Goal: Task Accomplishment & Management: Manage account settings

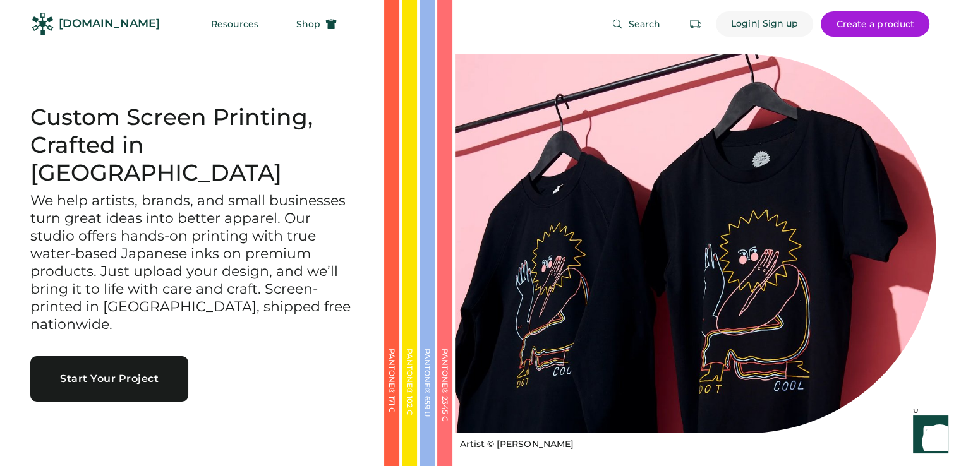
click at [732, 18] on div "Login" at bounding box center [744, 24] width 27 height 13
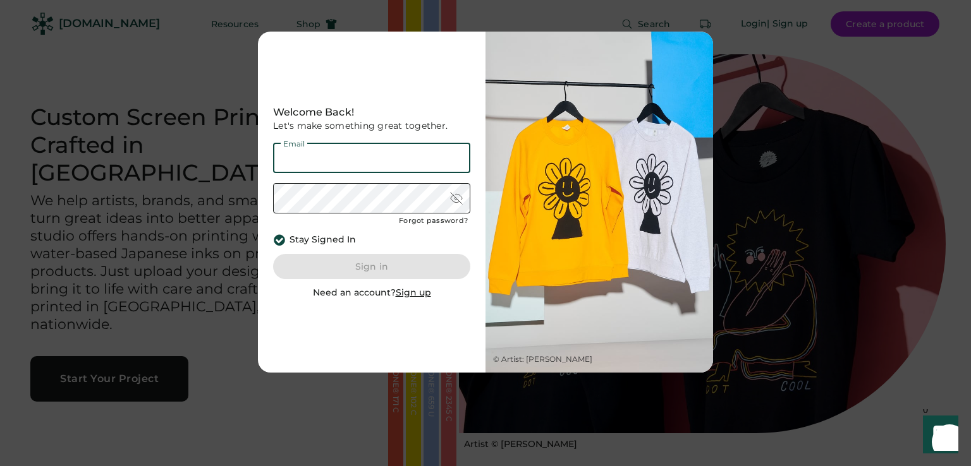
click at [384, 155] on input "email" at bounding box center [371, 158] width 197 height 30
type input "**********"
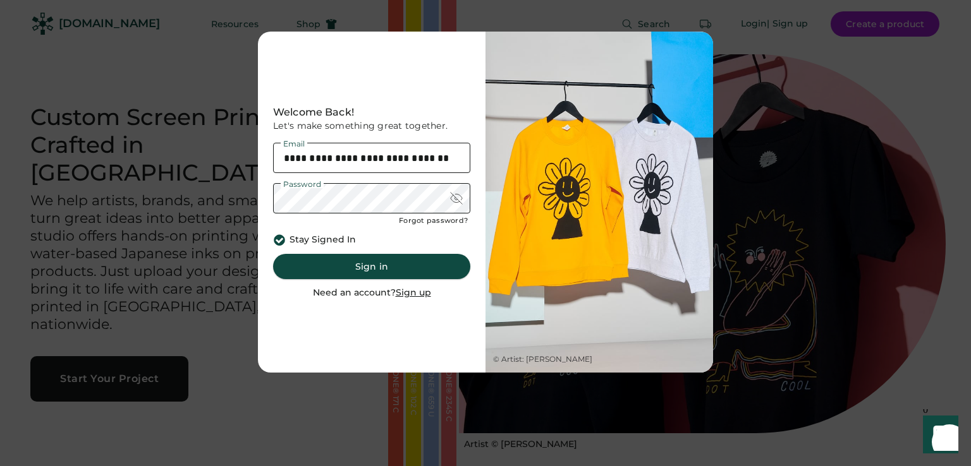
click at [397, 264] on button "Sign in" at bounding box center [371, 266] width 197 height 25
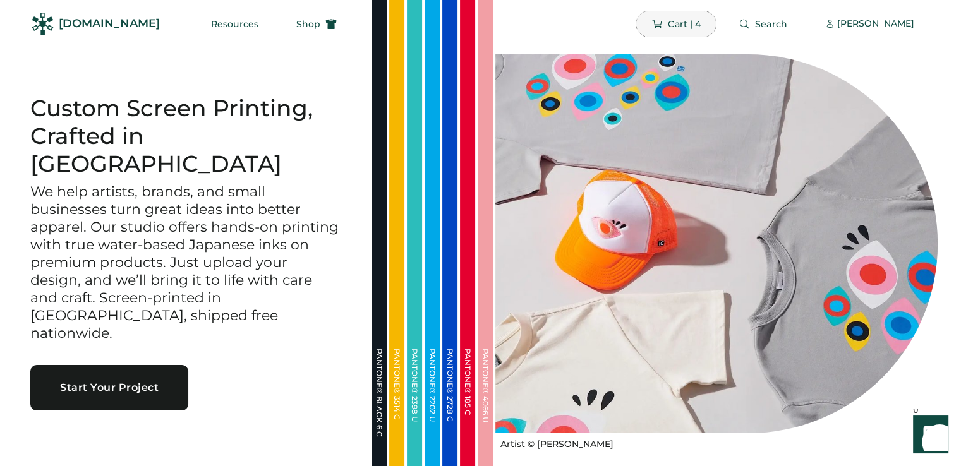
click at [682, 25] on span "Cart | 4" at bounding box center [684, 24] width 33 height 9
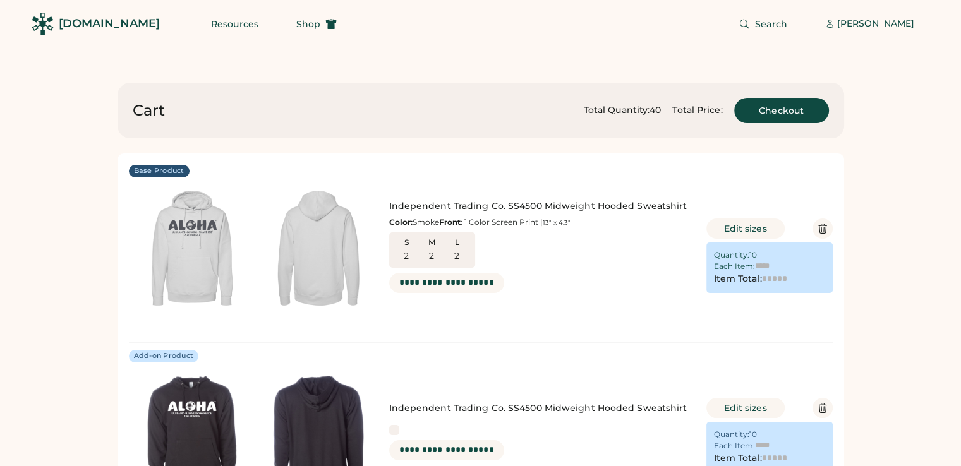
type input "******"
type input "*******"
type input "******"
type input "*******"
type input "******"
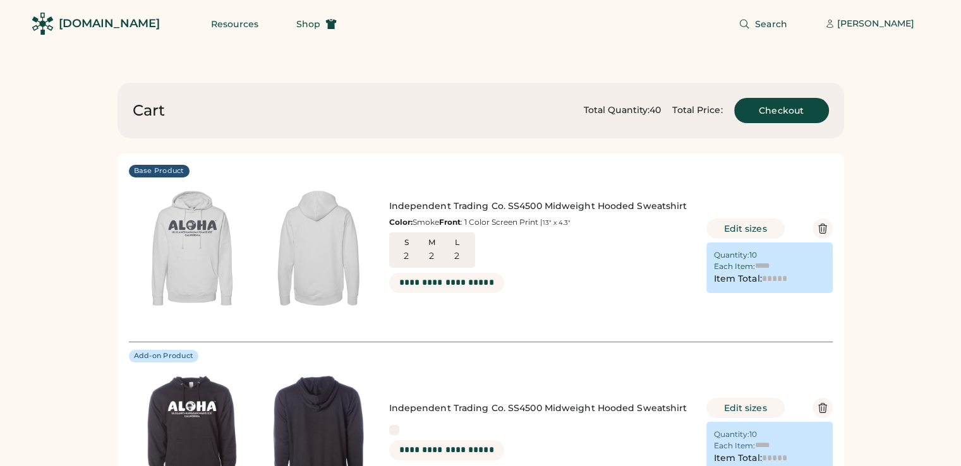
type input "*******"
type input "******"
type input "*******"
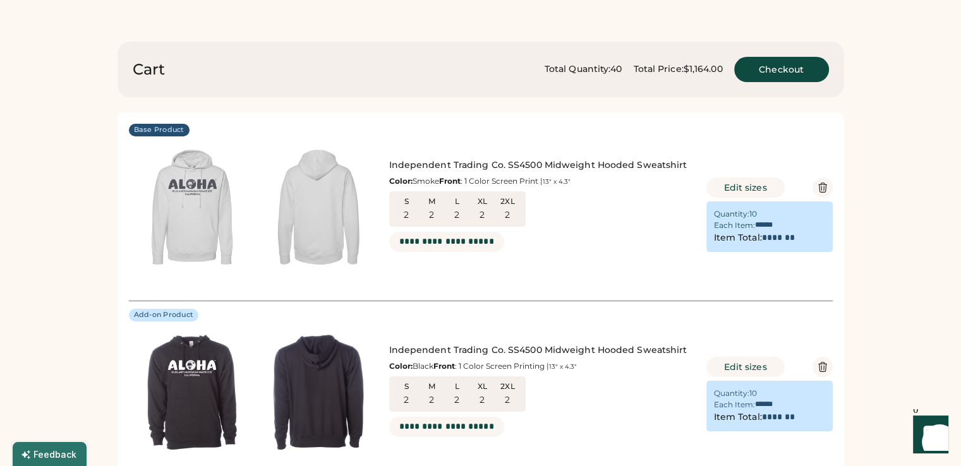
scroll to position [63, 0]
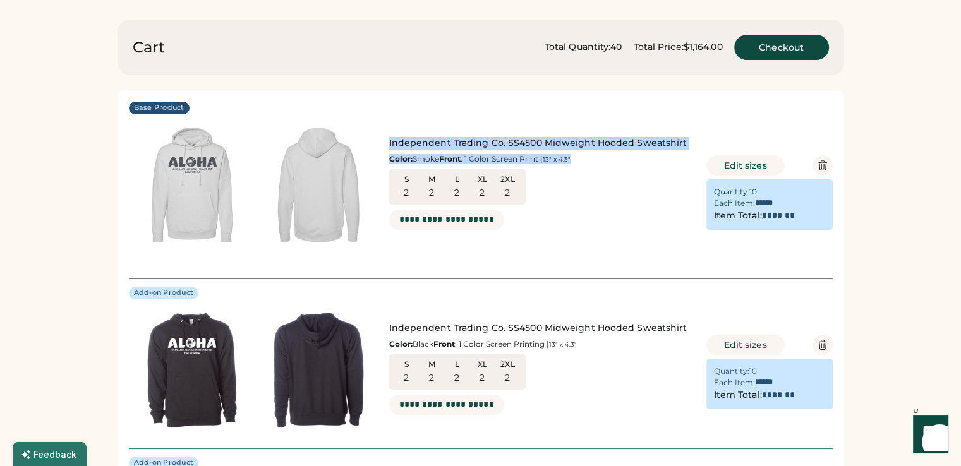
drag, startPoint x: 386, startPoint y: 138, endPoint x: 514, endPoint y: 147, distance: 129.2
click at [542, 162] on div "Independent Trading Co. SS4500 Midweight Hooded Sweatshirt Color: Smoke Front :…" at bounding box center [412, 185] width 566 height 126
copy div "Independent Trading Co. SS4500 Midweight Hooded Sweatshirt Color: Smoke Front :…"
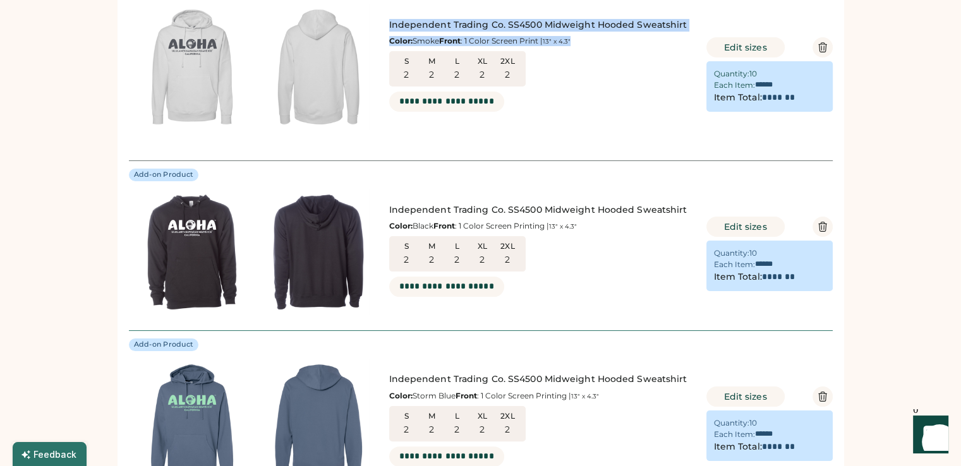
scroll to position [190, 0]
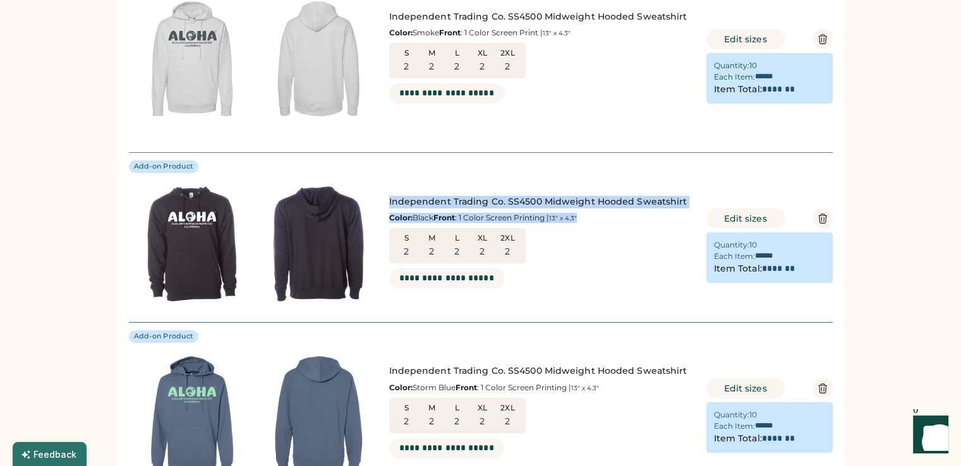
drag, startPoint x: 387, startPoint y: 198, endPoint x: 535, endPoint y: 222, distance: 149.2
click at [535, 222] on div "Independent Trading Co. SS4500 Midweight Hooded Sweatshirt Color: Black Front :…" at bounding box center [412, 244] width 566 height 126
copy div "Independent Trading Co. SS4500 Midweight Hooded Sweatshirt Color: Black Front :…"
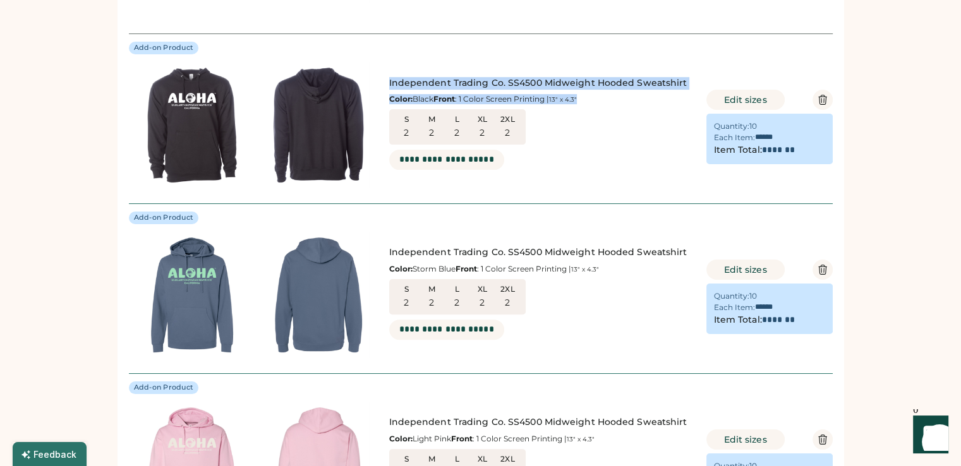
scroll to position [316, 0]
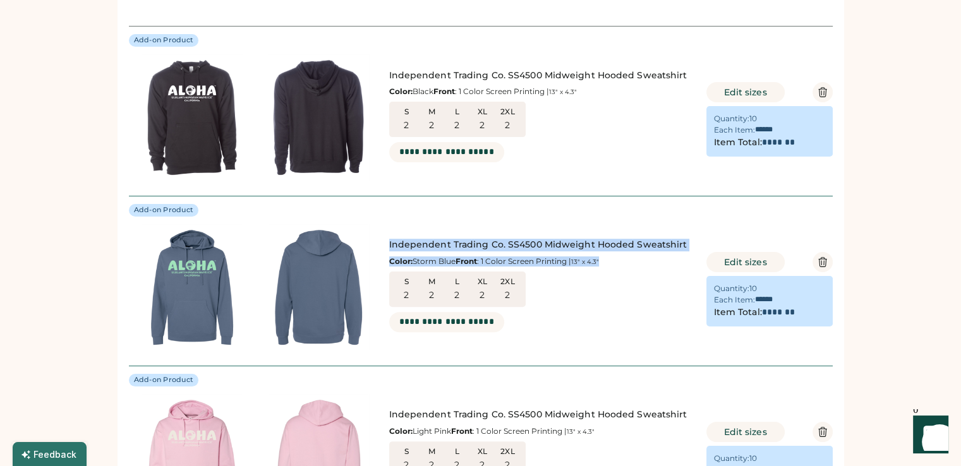
drag, startPoint x: 536, startPoint y: 268, endPoint x: 395, endPoint y: 241, distance: 143.5
click at [392, 243] on div "Independent Trading Co. SS4500 Midweight Hooded Sweatshirt Color: Storm Blue Fr…" at bounding box center [542, 287] width 306 height 97
drag, startPoint x: 395, startPoint y: 241, endPoint x: 377, endPoint y: 232, distance: 19.8
click at [377, 232] on img at bounding box center [318, 287] width 126 height 126
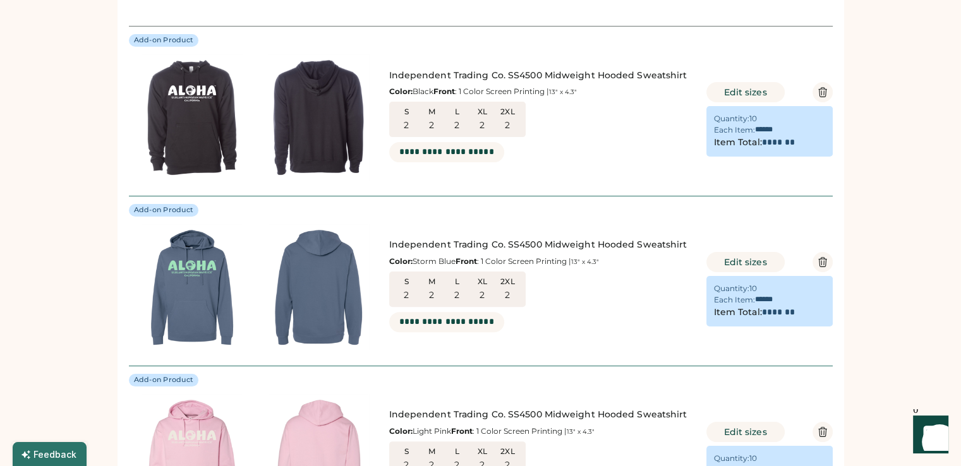
click at [384, 235] on div "Independent Trading Co. SS4500 Midweight Hooded Sweatshirt Color: Storm Blue Fr…" at bounding box center [412, 287] width 566 height 126
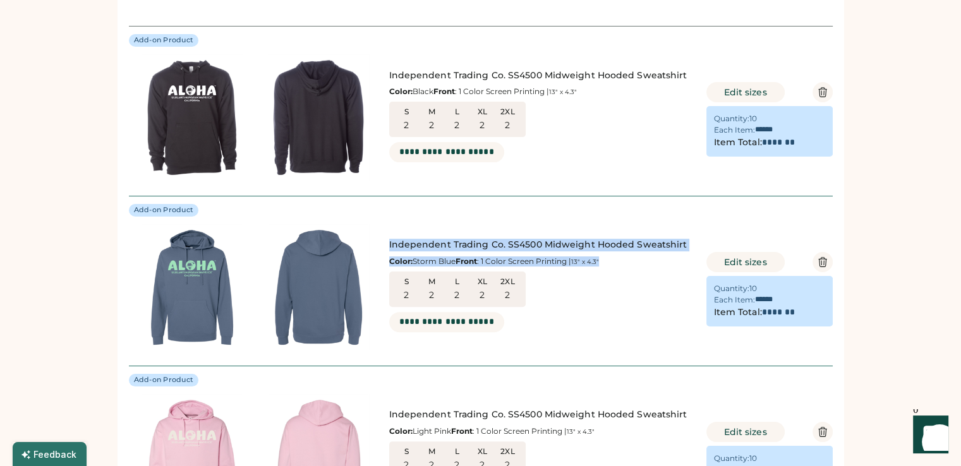
drag, startPoint x: 387, startPoint y: 237, endPoint x: 516, endPoint y: 252, distance: 130.4
click at [533, 267] on div "Independent Trading Co. SS4500 Midweight Hooded Sweatshirt Color: Storm Blue Fr…" at bounding box center [412, 287] width 566 height 126
copy div "Independent Trading Co. SS4500 Midweight Hooded Sweatshirt Color: Storm Blue Fr…"
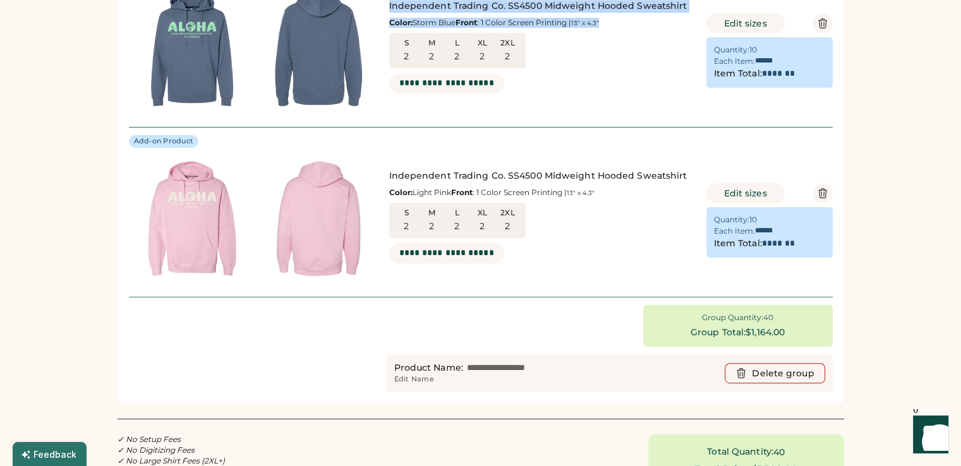
scroll to position [569, 0]
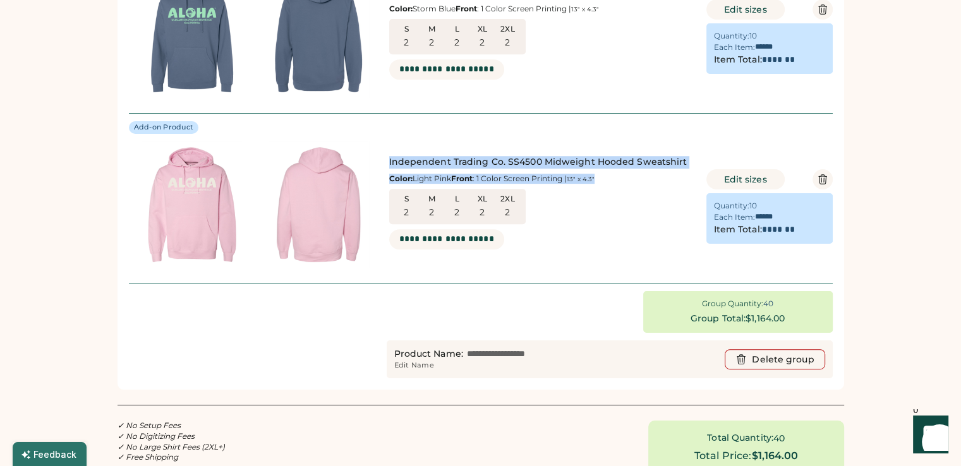
drag, startPoint x: 387, startPoint y: 151, endPoint x: 519, endPoint y: 160, distance: 132.4
click at [531, 180] on div "Independent Trading Co. SS4500 Midweight Hooded Sweatshirt Color: Light Pink Fr…" at bounding box center [412, 205] width 566 height 126
copy div "Independent Trading Co. SS4500 Midweight Hooded Sweatshirt Color: Light Pink Fr…"
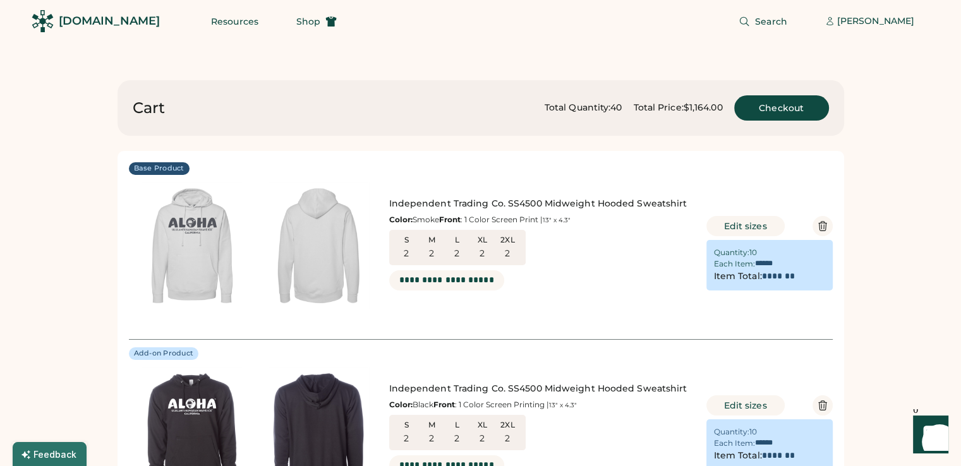
scroll to position [0, 0]
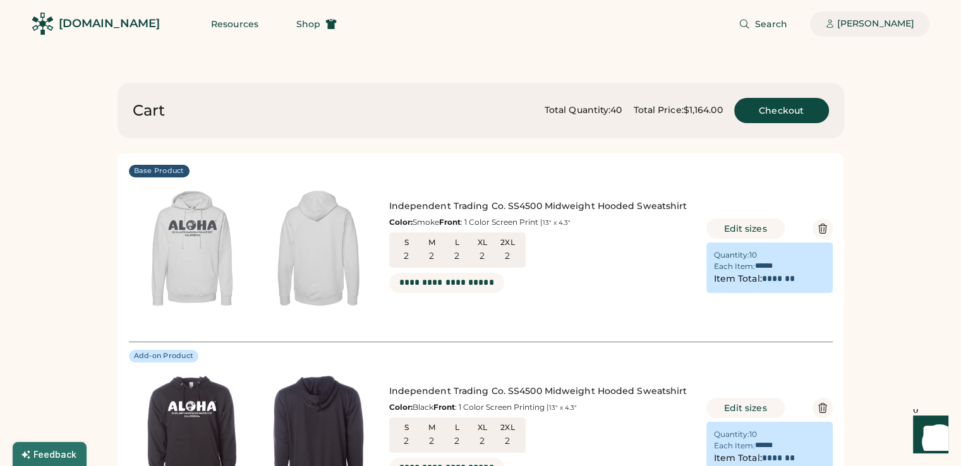
click at [857, 27] on div "[PERSON_NAME]" at bounding box center [875, 24] width 77 height 13
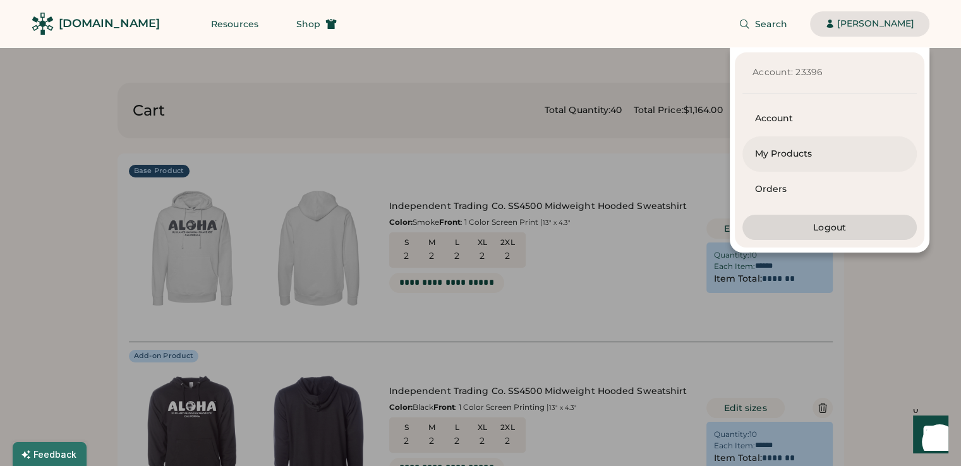
click at [779, 154] on div "My Products" at bounding box center [829, 154] width 149 height 13
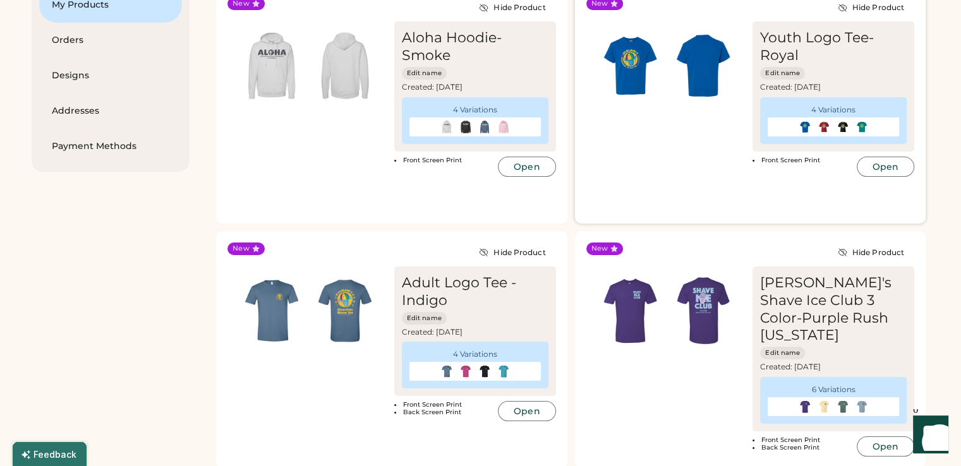
scroll to position [190, 0]
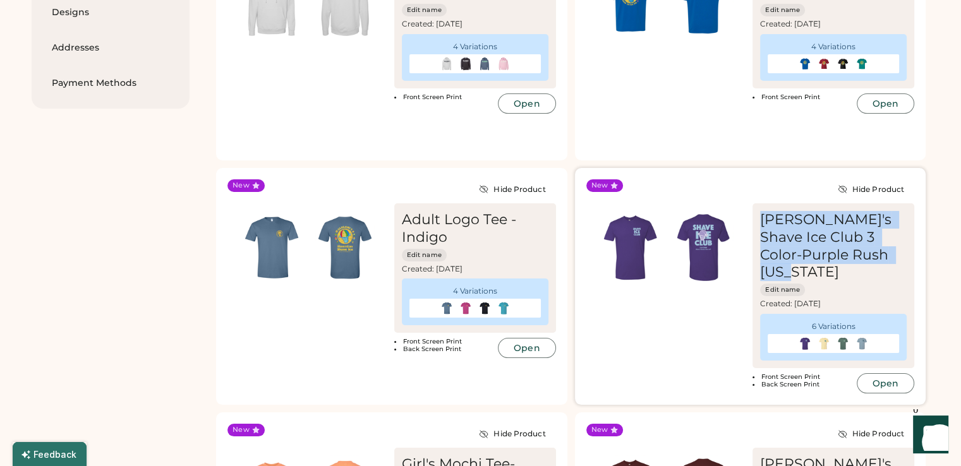
drag, startPoint x: 765, startPoint y: 199, endPoint x: 878, endPoint y: 233, distance: 118.8
click at [884, 238] on div "[PERSON_NAME]'s Shave Ice Club 3 Color-Purple Rush [US_STATE]" at bounding box center [833, 246] width 147 height 71
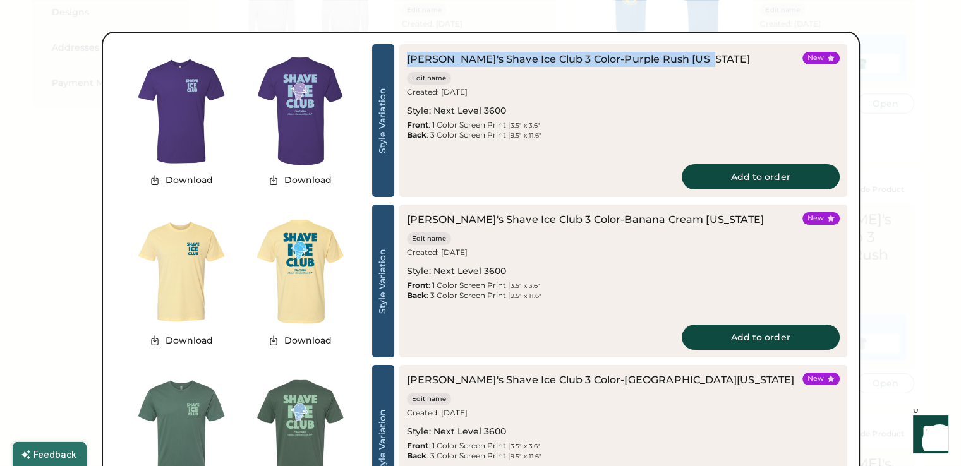
drag, startPoint x: 875, startPoint y: 232, endPoint x: 650, endPoint y: 55, distance: 285.7
click at [698, 64] on div "[PERSON_NAME]'s Shave Ice Club 3 Color-Purple Rush [US_STATE]" at bounding box center [578, 59] width 343 height 15
drag, startPoint x: 669, startPoint y: 63, endPoint x: 705, endPoint y: 56, distance: 37.3
click at [669, 63] on div "[PERSON_NAME]'s Shave Ice Club 3 Color-Purple Rush [US_STATE]" at bounding box center [578, 59] width 343 height 15
drag, startPoint x: 705, startPoint y: 56, endPoint x: 410, endPoint y: 59, distance: 295.8
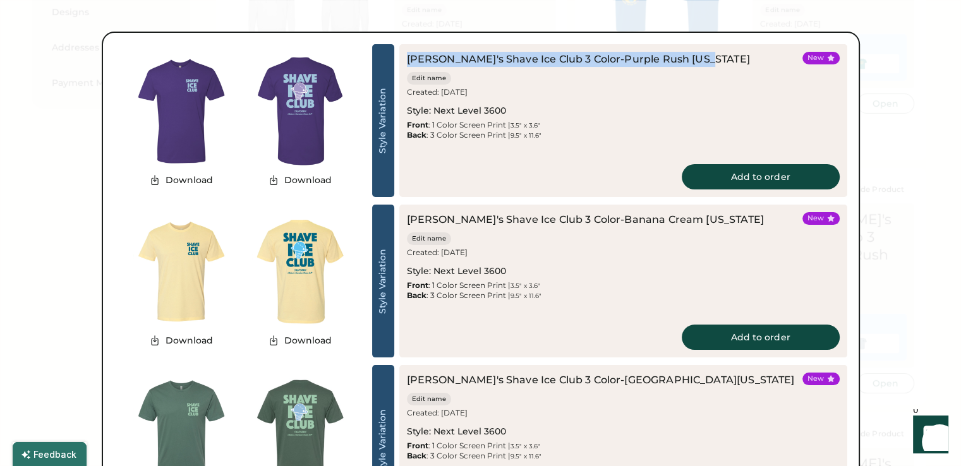
click at [408, 61] on div "[PERSON_NAME]'s Shave Ice Club 3 Color-Purple Rush [US_STATE] Edit name" at bounding box center [602, 68] width 391 height 33
drag, startPoint x: 441, startPoint y: 64, endPoint x: 422, endPoint y: 58, distance: 20.0
click at [441, 64] on div "[PERSON_NAME]'s Shave Ice Club 3 Color-Purple Rush [US_STATE]" at bounding box center [578, 59] width 343 height 15
drag, startPoint x: 408, startPoint y: 56, endPoint x: 705, endPoint y: 56, distance: 297.0
click at [705, 56] on div "[PERSON_NAME]'s Shave Ice Club 3 Color-Purple Rush [US_STATE]" at bounding box center [578, 59] width 343 height 15
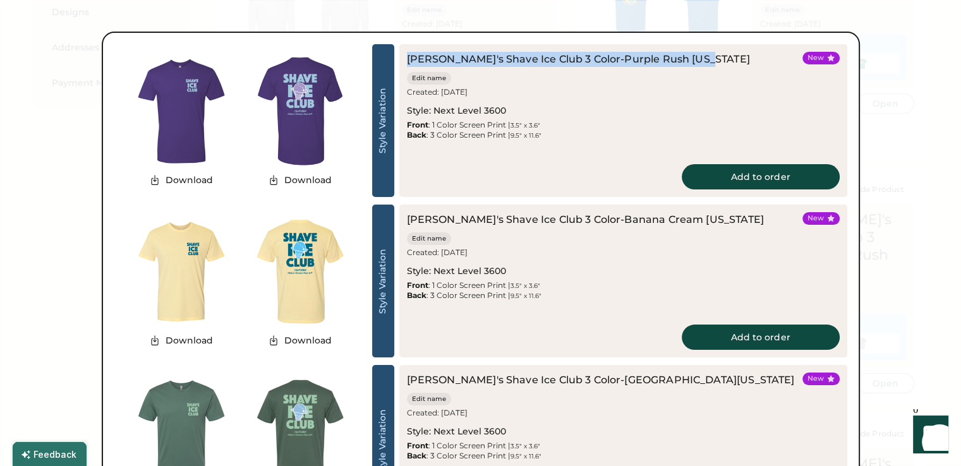
copy div "[PERSON_NAME]'s Shave Ice Club 3 Color-Purple Rush [US_STATE]"
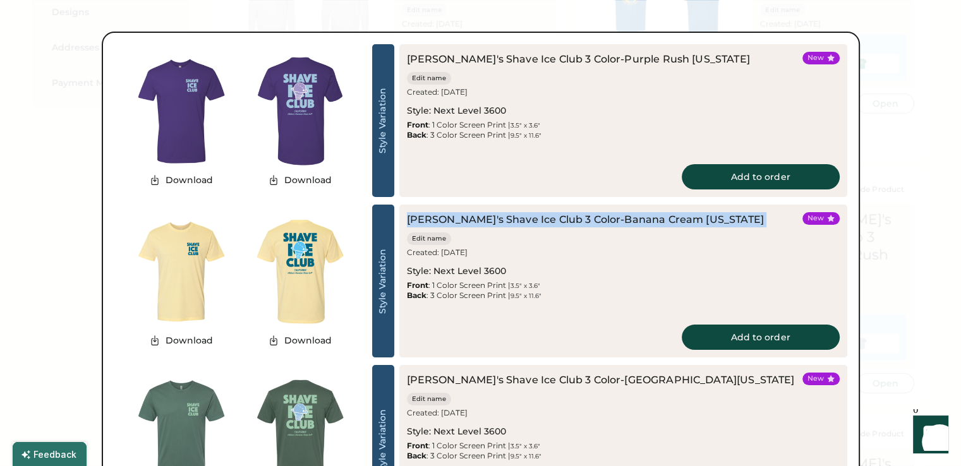
drag, startPoint x: 410, startPoint y: 222, endPoint x: 720, endPoint y: 221, distance: 310.3
click at [720, 221] on div "[PERSON_NAME]'s Shave Ice Club 3 Color-Banana Cream [US_STATE] Edit name" at bounding box center [602, 228] width 391 height 33
copy div "[PERSON_NAME]'s Shave Ice Club 3 Color-Banana Cream [US_STATE]"
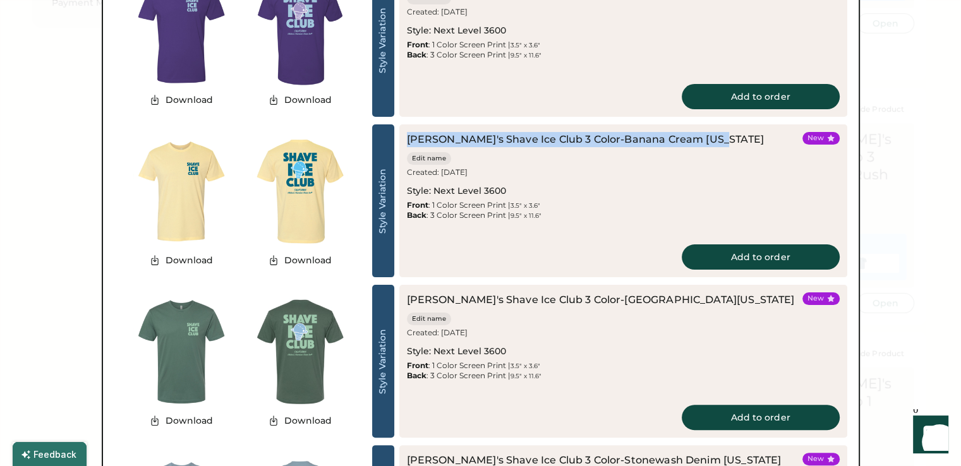
scroll to position [379, 0]
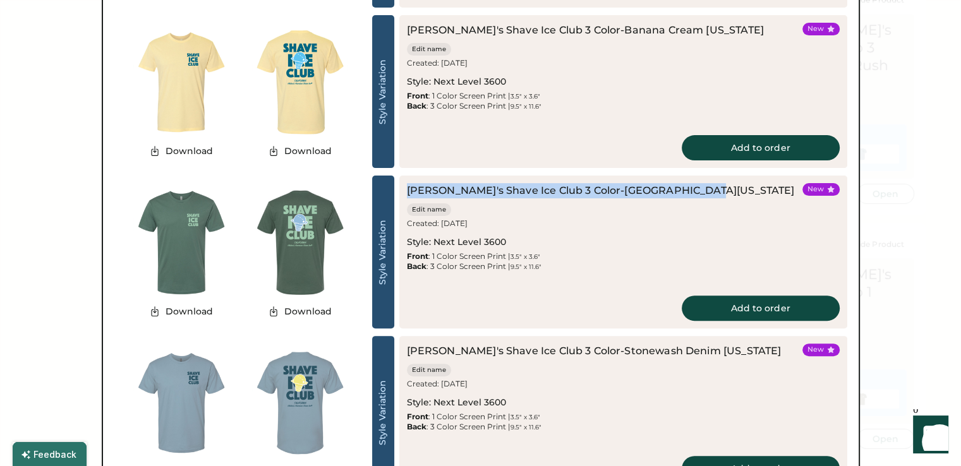
drag, startPoint x: 406, startPoint y: 188, endPoint x: 689, endPoint y: 193, distance: 283.2
click at [696, 193] on div "[PERSON_NAME]'s Shave Ice Club 3 Color-Royal Pine [US_STATE] Edit name" at bounding box center [602, 199] width 391 height 33
drag, startPoint x: 533, startPoint y: 266, endPoint x: 522, endPoint y: 250, distance: 20.0
click at [533, 265] on div "[PERSON_NAME]'s Shave Ice Club 3 Color-Royal Pine [US_STATE] Edit name Created:…" at bounding box center [623, 252] width 448 height 153
drag, startPoint x: 411, startPoint y: 187, endPoint x: 703, endPoint y: 190, distance: 291.4
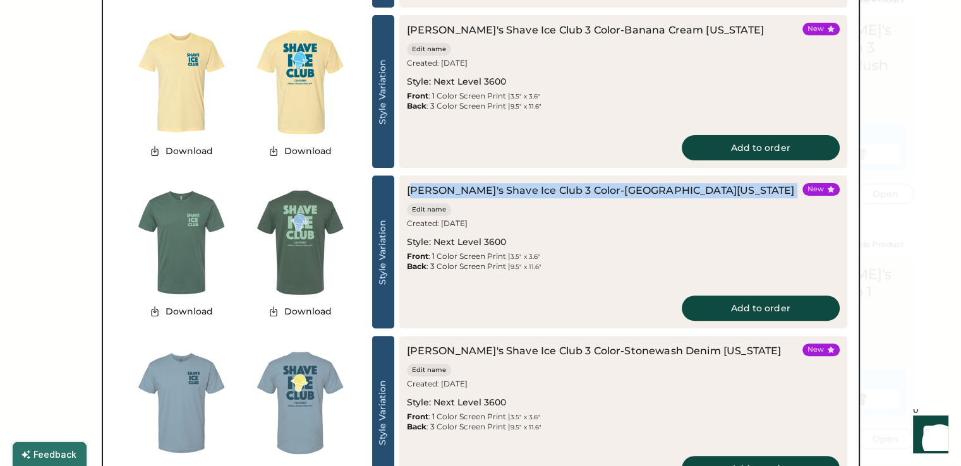
click at [703, 190] on div "[PERSON_NAME]'s Shave Ice Club 3 Color-Royal Pine [US_STATE] Edit name" at bounding box center [602, 199] width 391 height 33
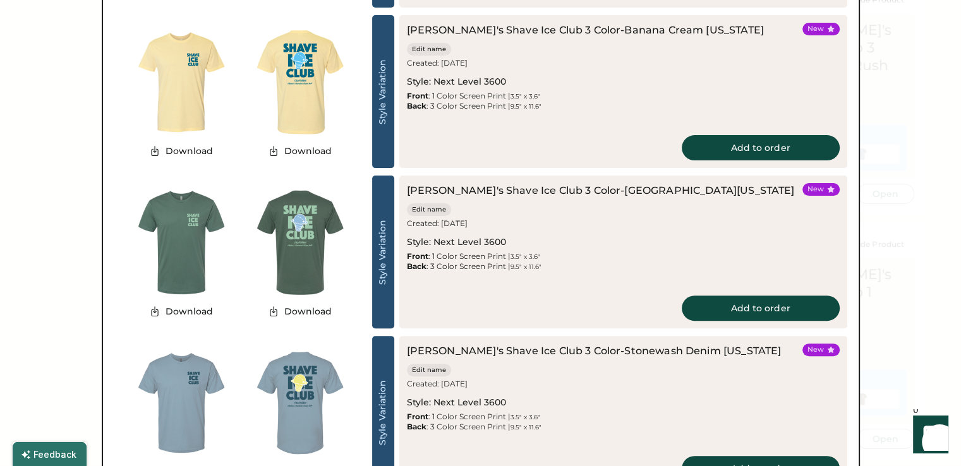
click at [404, 193] on div "[PERSON_NAME]'s Shave Ice Club 3 Color-Royal Pine [US_STATE] Edit name Created:…" at bounding box center [623, 252] width 448 height 153
drag, startPoint x: 407, startPoint y: 190, endPoint x: 671, endPoint y: 188, distance: 263.6
click at [692, 195] on div "[PERSON_NAME]'s Shave Ice Club 3 Color-[GEOGRAPHIC_DATA][US_STATE]" at bounding box center [601, 190] width 388 height 15
copy div "[PERSON_NAME]'s Shave Ice Club 3 Color-[GEOGRAPHIC_DATA][US_STATE]"
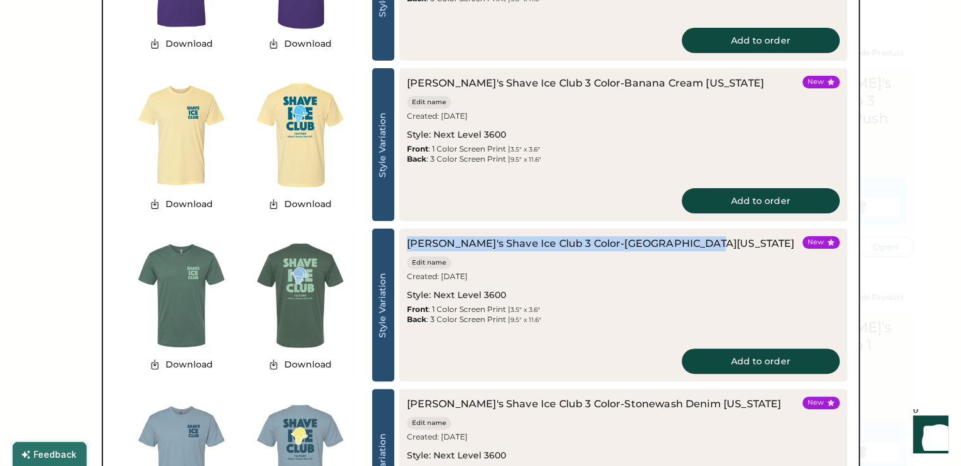
scroll to position [442, 0]
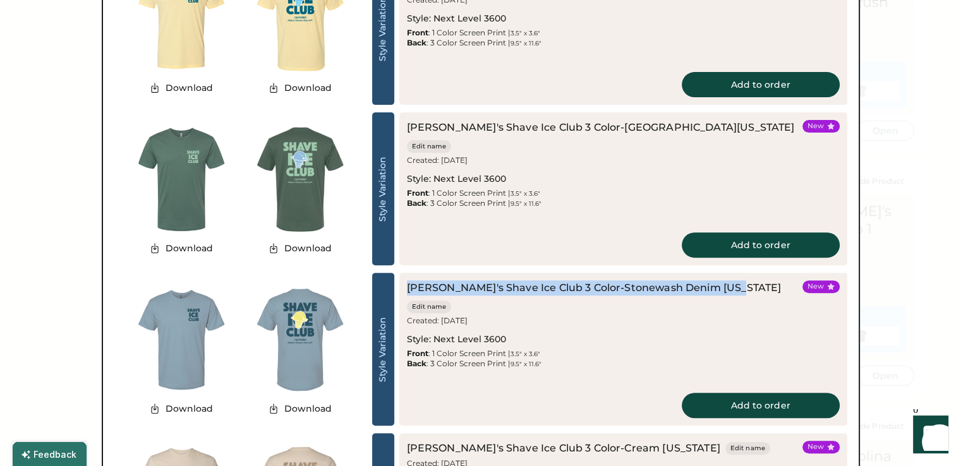
drag, startPoint x: 407, startPoint y: 291, endPoint x: 733, endPoint y: 291, distance: 326.1
click at [733, 291] on div "[PERSON_NAME]'s Shave Ice Club 3 Color-Stonewash Denim [US_STATE]" at bounding box center [594, 288] width 375 height 15
copy div "[PERSON_NAME]'s Shave Ice Club 3 Color-Stonewash Denim [US_STATE]"
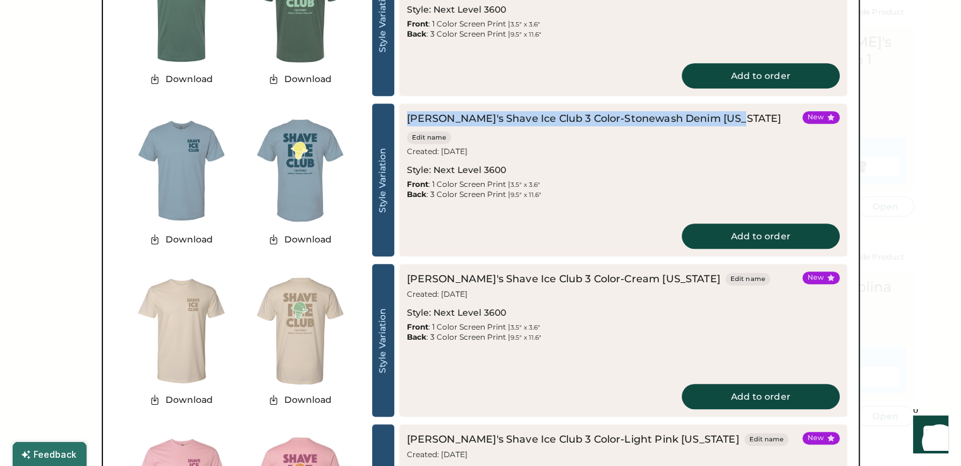
scroll to position [695, 0]
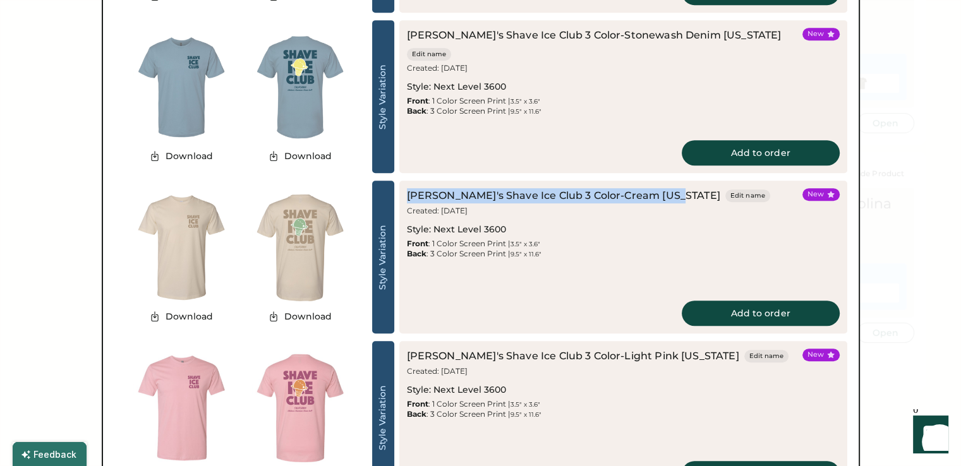
drag, startPoint x: 408, startPoint y: 198, endPoint x: 676, endPoint y: 197, distance: 268.0
click at [676, 197] on div "[PERSON_NAME]'s Shave Ice Club 3 Color-Cream [US_STATE] Edit name" at bounding box center [588, 195] width 363 height 15
copy div "[PERSON_NAME]'s Shave Ice Club 3 Color-Cream [US_STATE]"
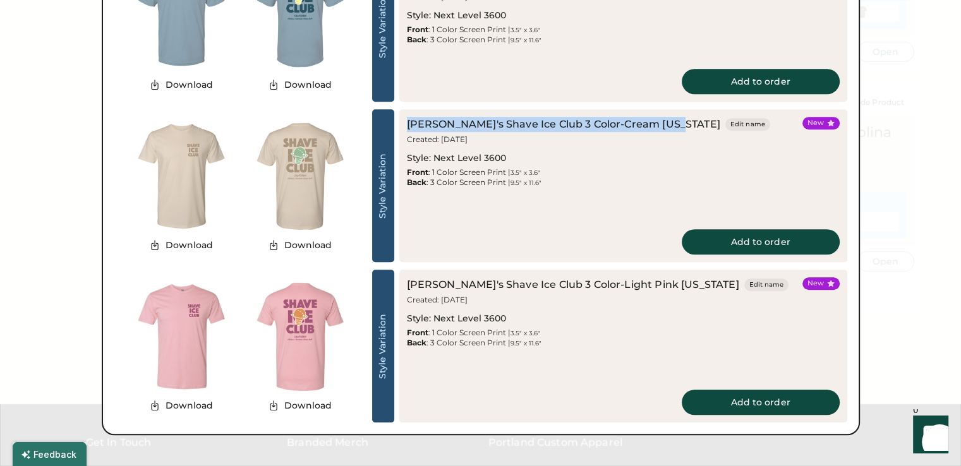
scroll to position [822, 0]
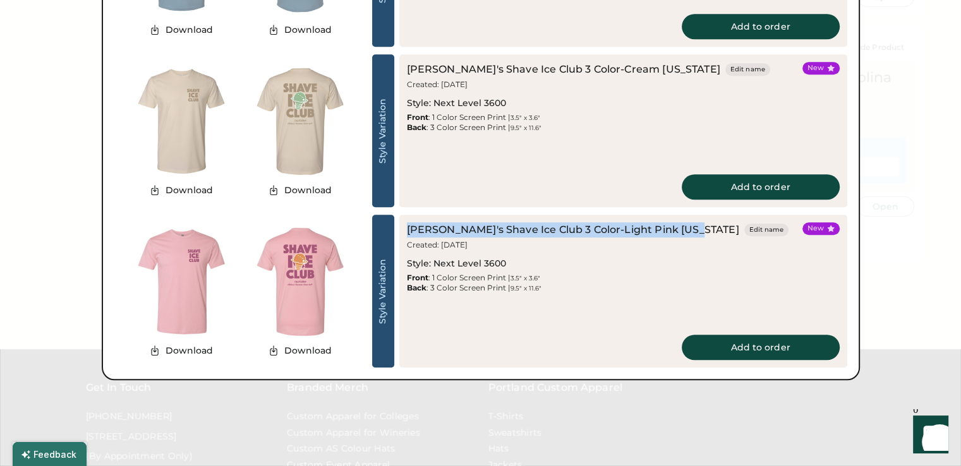
drag, startPoint x: 410, startPoint y: 230, endPoint x: 691, endPoint y: 238, distance: 282.0
click at [691, 238] on div "[PERSON_NAME]'s Shave Ice Club 3 Color-Light Pink [US_STATE] Edit name Created:…" at bounding box center [598, 236] width 382 height 28
copy div "[PERSON_NAME]'s Shave Ice Club 3 Color-Light Pink [US_STATE]"
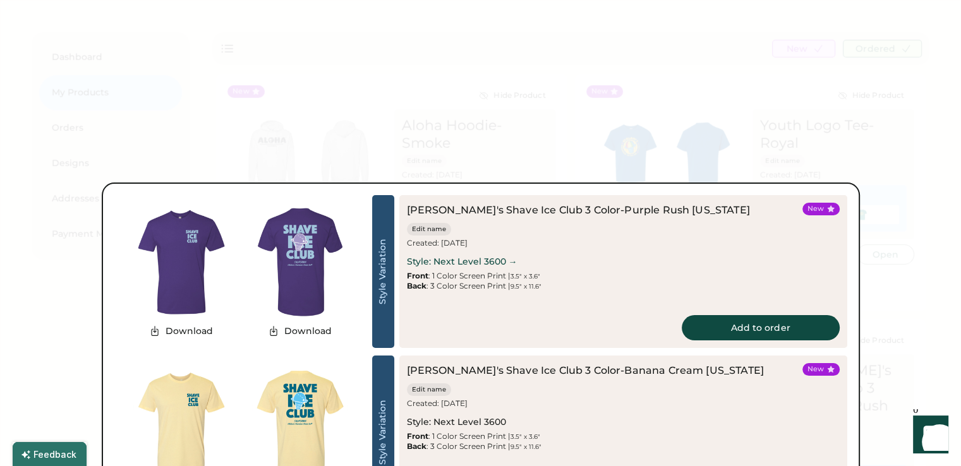
scroll to position [0, 0]
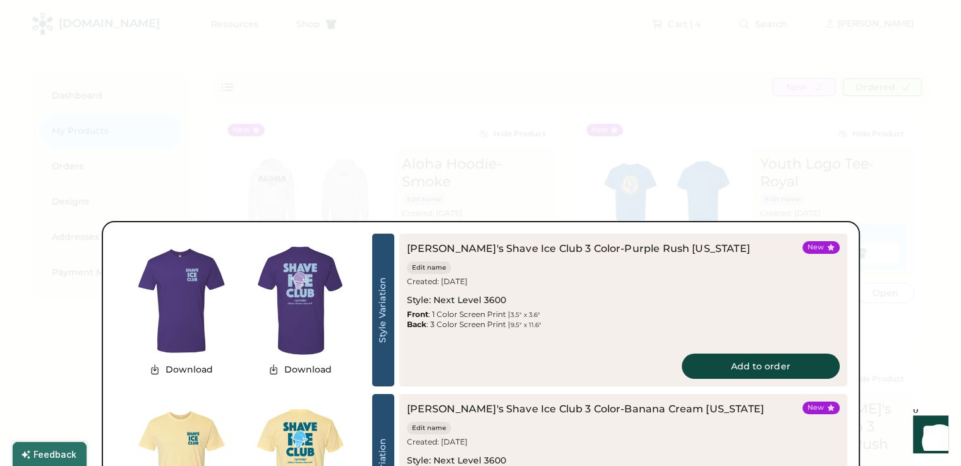
drag, startPoint x: 819, startPoint y: 160, endPoint x: 709, endPoint y: 204, distance: 118.5
click at [819, 160] on div at bounding box center [480, 233] width 961 height 466
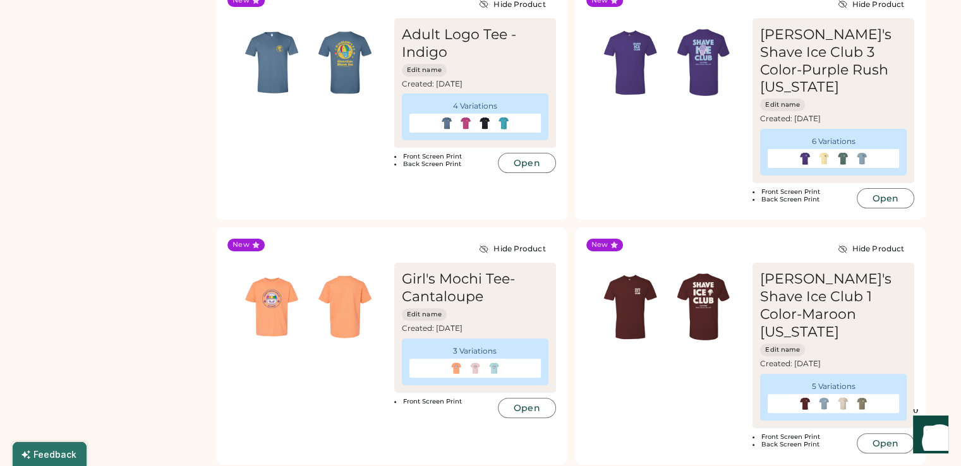
scroll to position [379, 0]
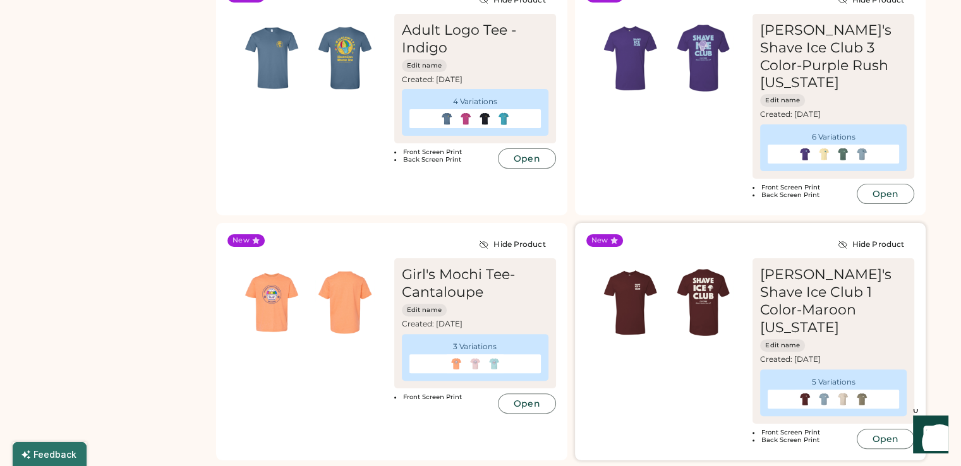
click at [818, 266] on div "[PERSON_NAME]'s Shave Ice Club 1 Color-Maroon [US_STATE]" at bounding box center [833, 301] width 147 height 71
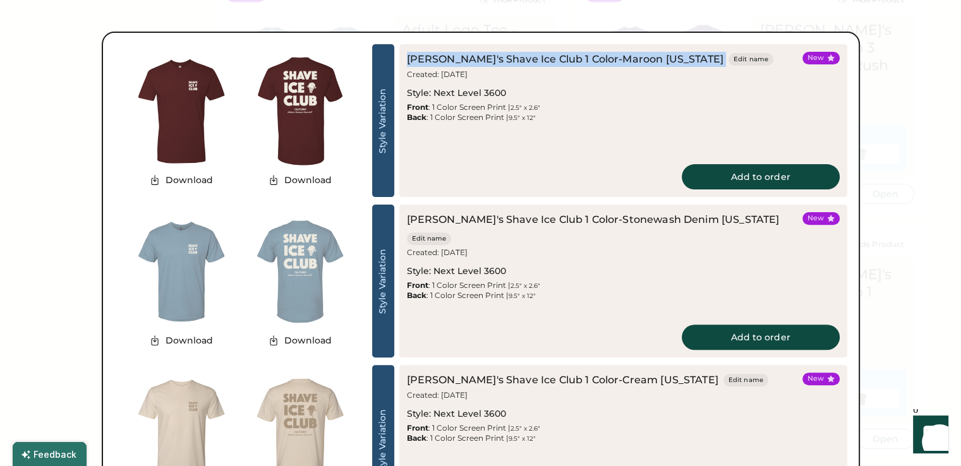
drag, startPoint x: 409, startPoint y: 59, endPoint x: 680, endPoint y: 59, distance: 271.1
click at [681, 59] on div "[PERSON_NAME]'s Shave Ice Club 1 Color-Maroon [US_STATE] Edit name" at bounding box center [590, 59] width 367 height 15
copy div "[PERSON_NAME]'s Shave Ice Club 1 Color-Maroon [US_STATE]"
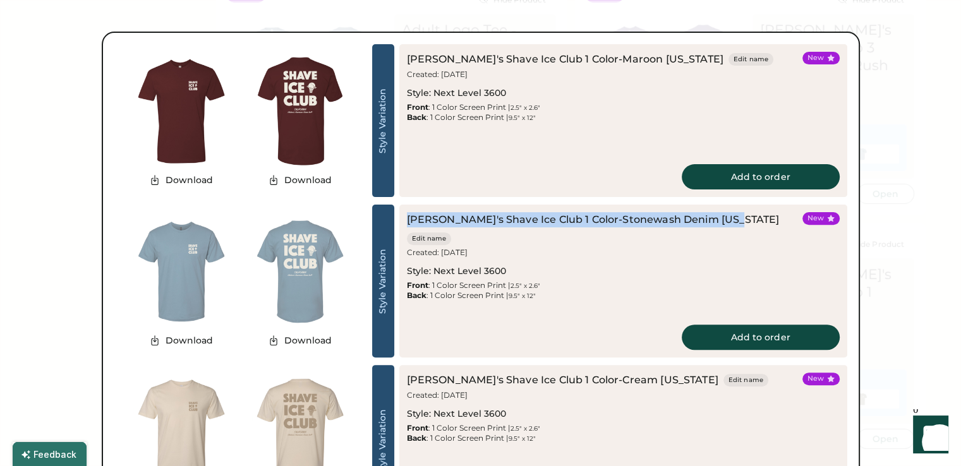
drag, startPoint x: 404, startPoint y: 217, endPoint x: 728, endPoint y: 222, distance: 323.6
click at [729, 222] on div "[PERSON_NAME]'s Shave Ice Club 1 Color-Stonewash Denim [US_STATE] Edit name Cre…" at bounding box center [623, 281] width 448 height 153
drag, startPoint x: 700, startPoint y: 222, endPoint x: 717, endPoint y: 248, distance: 31.2
click at [716, 248] on div "[PERSON_NAME]'s Shave Ice Club 1 Color-Stonewash Denim [US_STATE] Edit name Cre…" at bounding box center [602, 256] width 391 height 88
drag, startPoint x: 572, startPoint y: 244, endPoint x: 518, endPoint y: 233, distance: 55.4
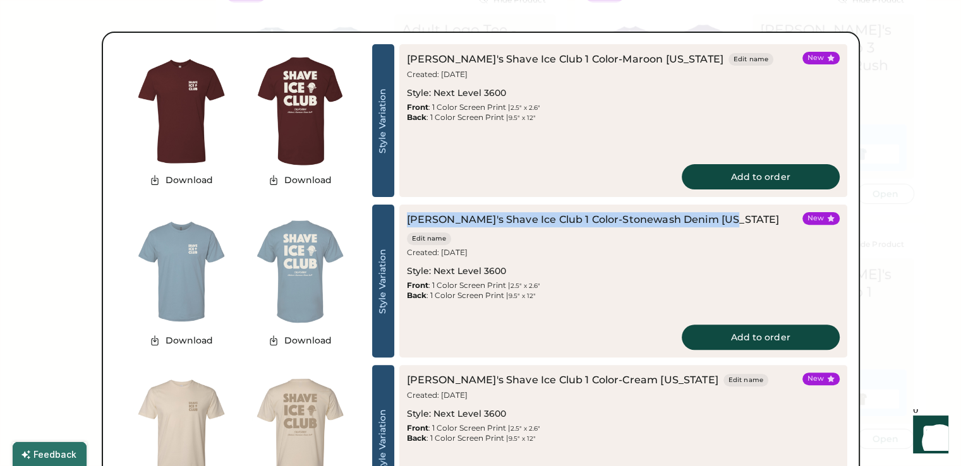
click at [571, 243] on div "[PERSON_NAME]'s Shave Ice Club 1 Color-Stonewash Denim [US_STATE] Edit name Cre…" at bounding box center [602, 256] width 391 height 88
click at [432, 216] on div "[PERSON_NAME]'s Shave Ice Club 1 Color-Stonewash Denim [US_STATE]" at bounding box center [593, 219] width 373 height 15
drag, startPoint x: 409, startPoint y: 218, endPoint x: 725, endPoint y: 224, distance: 316.1
click at [735, 224] on div "[PERSON_NAME]'s Shave Ice Club 1 Color-Stonewash Denim [US_STATE] Edit name" at bounding box center [602, 228] width 391 height 33
copy div "[PERSON_NAME]'s Shave Ice Club 1 Color-Stonewash Denim [US_STATE]"
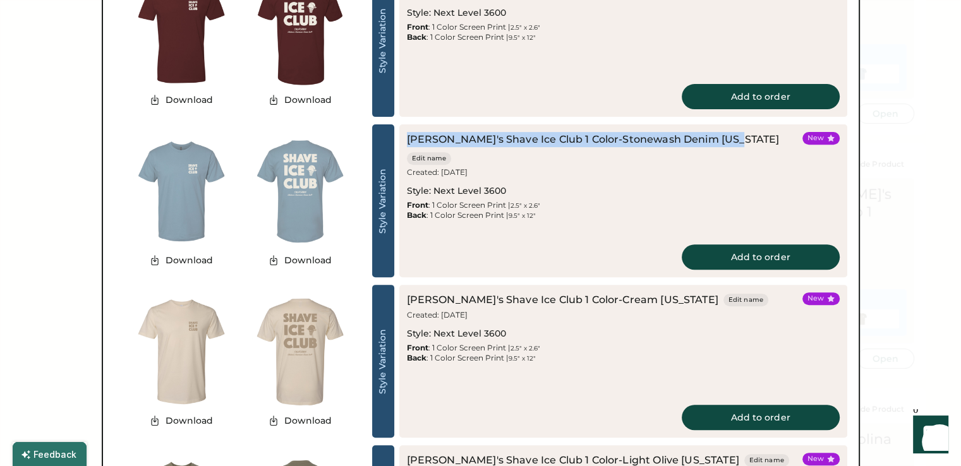
scroll to position [569, 0]
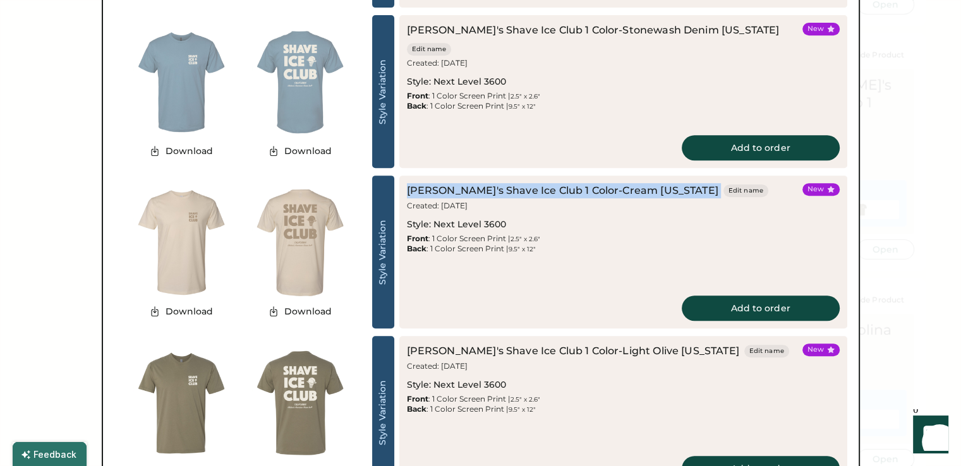
drag, startPoint x: 408, startPoint y: 186, endPoint x: 676, endPoint y: 191, distance: 267.4
click at [676, 191] on div "[PERSON_NAME]'s Shave Ice Club 1 Color-Cream [US_STATE] Edit name" at bounding box center [587, 190] width 361 height 15
copy div "[PERSON_NAME]'s Shave Ice Club 1 Color-Cream [US_STATE]"
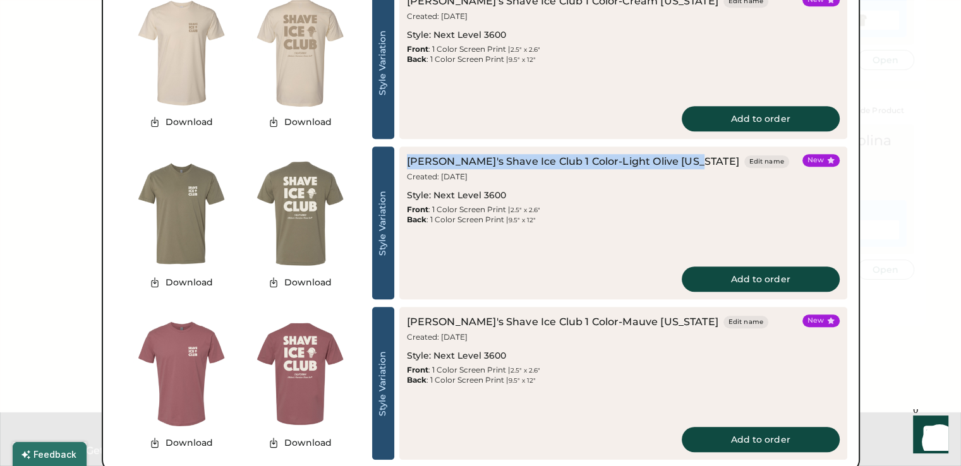
drag, startPoint x: 406, startPoint y: 157, endPoint x: 694, endPoint y: 166, distance: 288.3
click at [694, 166] on div "[PERSON_NAME]'s Shave Ice Club 1 Color-Light Olive [US_STATE]" at bounding box center [573, 161] width 332 height 15
copy div "[PERSON_NAME]'s Shave Ice Club 1 Color-Light Olive [US_STATE]"
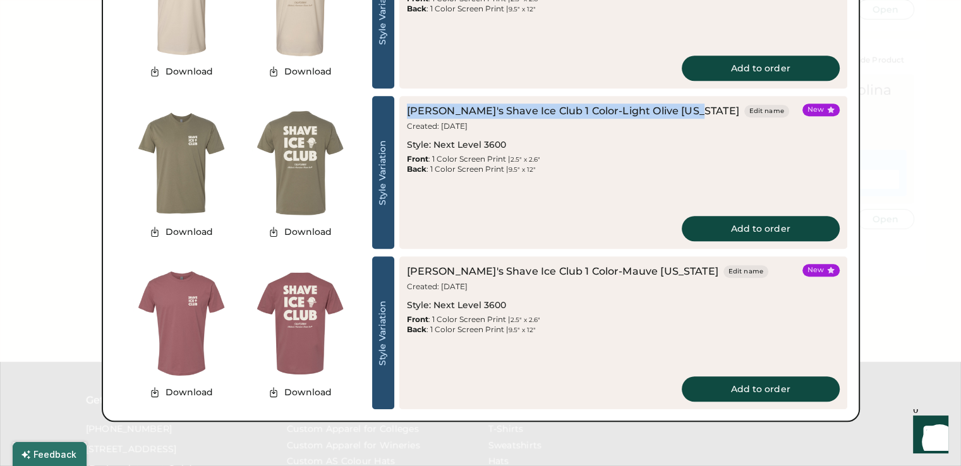
scroll to position [948, 0]
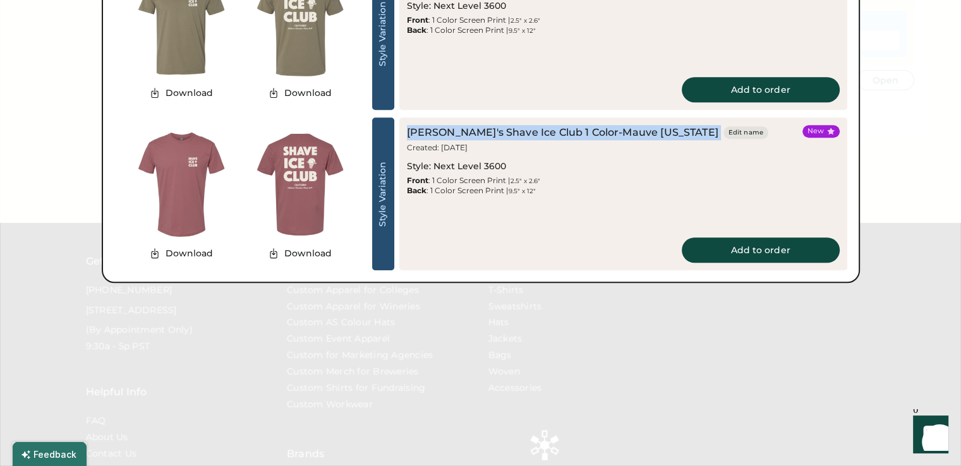
drag, startPoint x: 403, startPoint y: 130, endPoint x: 652, endPoint y: 133, distance: 249.0
click at [684, 137] on div "[PERSON_NAME]'s Shave Ice Club 1 Color-Mauve [US_STATE] Edit name Created: [DAT…" at bounding box center [623, 194] width 448 height 153
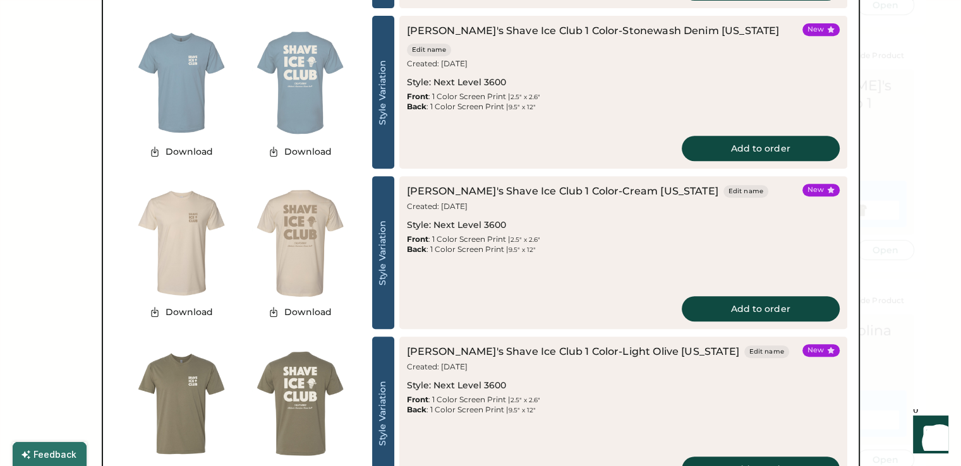
scroll to position [569, 0]
